Goal: Entertainment & Leisure: Consume media (video, audio)

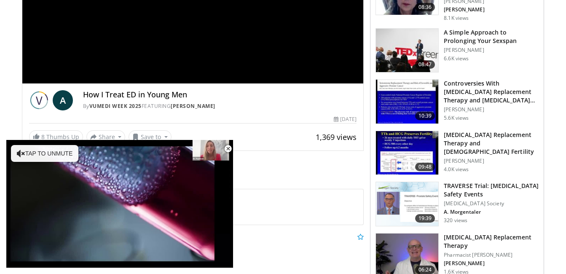
scroll to position [202, 0]
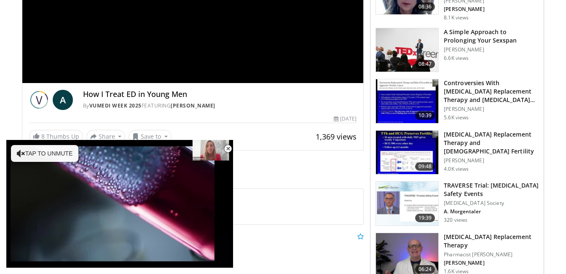
click at [391, 271] on img at bounding box center [407, 255] width 62 height 44
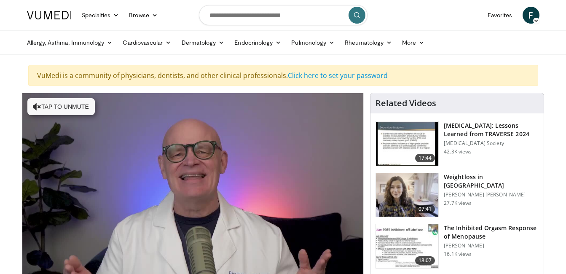
click at [35, 107] on icon "Video Player" at bounding box center [37, 106] width 8 height 8
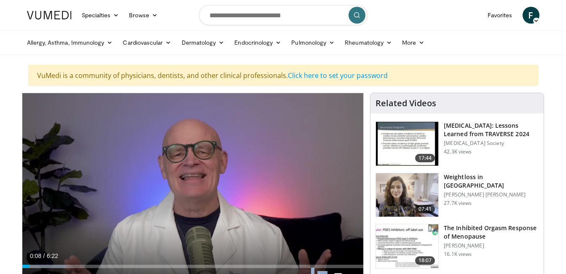
drag, startPoint x: 129, startPoint y: 158, endPoint x: 304, endPoint y: 287, distance: 217.5
click at [304, 273] on html "Specialties Adult & Family Medicine Allergy, Asthma, Immunology Anesthesiology …" at bounding box center [283, 137] width 566 height 274
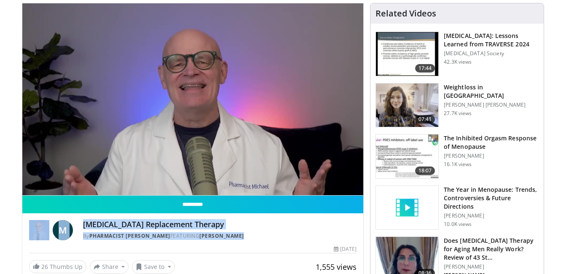
scroll to position [135, 0]
